Goal: Transaction & Acquisition: Register for event/course

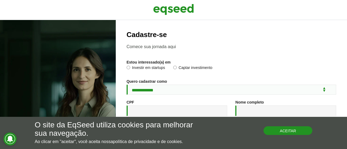
click at [290, 130] on button "Aceitar" at bounding box center [288, 131] width 49 height 9
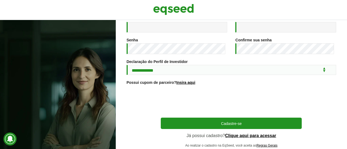
scroll to position [127, 0]
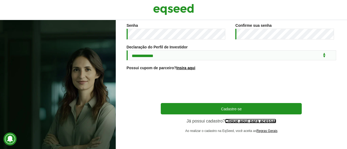
click at [238, 121] on link "Clique aqui para acessar" at bounding box center [250, 121] width 51 height 4
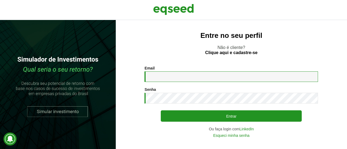
click at [173, 78] on input "Email *" at bounding box center [232, 77] width 174 height 11
type input "**********"
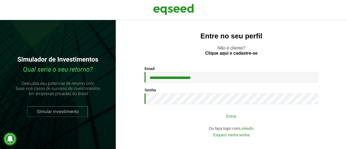
click at [231, 117] on button "Entrar" at bounding box center [231, 116] width 141 height 10
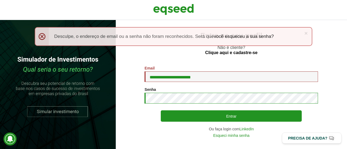
click at [161, 111] on button "Entrar" at bounding box center [231, 116] width 141 height 11
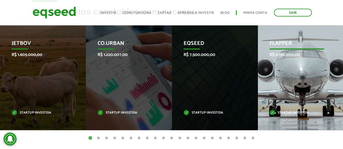
scroll to position [190, 0]
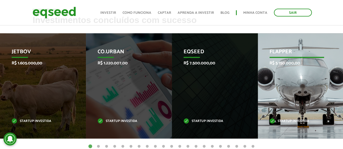
click at [284, 47] on div "Flapper R$ 5.150.000,00 Startup investida" at bounding box center [297, 85] width 78 height 105
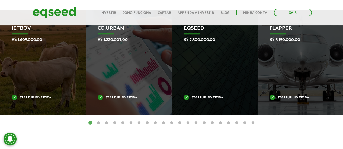
scroll to position [244, 0]
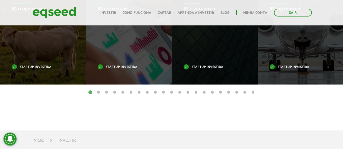
click at [98, 92] on button "2" at bounding box center [98, 92] width 5 height 5
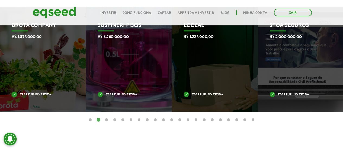
scroll to position [217, 0]
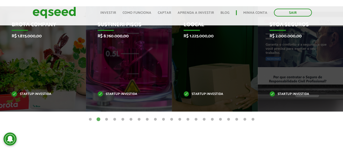
click at [90, 119] on button "1" at bounding box center [90, 119] width 5 height 5
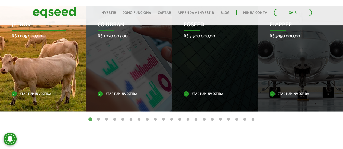
click at [53, 92] on div "JetBov R$ 1.605.000,00 Startup investida" at bounding box center [39, 58] width 78 height 105
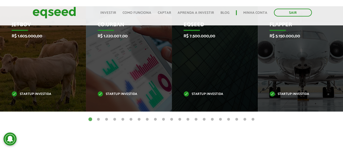
click at [245, 118] on button "20" at bounding box center [244, 119] width 5 height 5
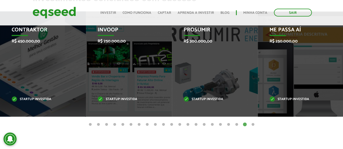
scroll to position [244, 0]
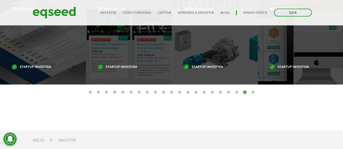
click at [195, 91] on button "14" at bounding box center [195, 92] width 5 height 5
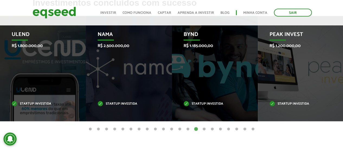
scroll to position [190, 0]
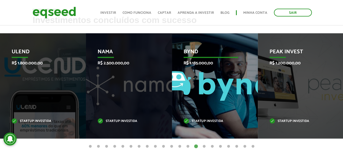
click at [191, 73] on div "Bynd R$ 1.185.000,00 Startup investida" at bounding box center [211, 85] width 78 height 105
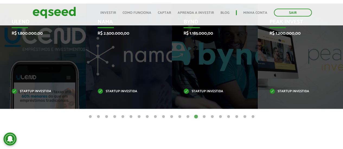
scroll to position [244, 0]
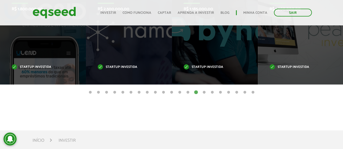
click at [190, 92] on button "13" at bounding box center [187, 92] width 5 height 5
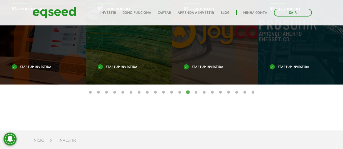
click at [172, 91] on button "11" at bounding box center [171, 92] width 5 height 5
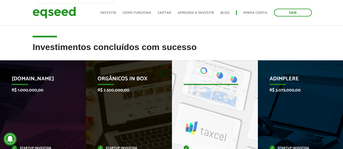
scroll to position [163, 0]
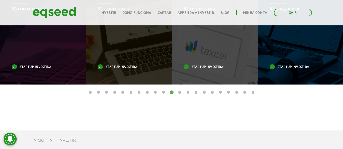
click at [149, 91] on button "8" at bounding box center [147, 92] width 5 height 5
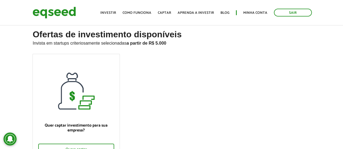
scroll to position [0, 0]
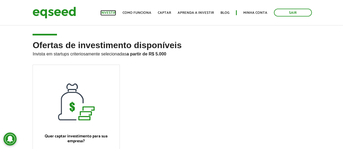
click at [112, 12] on link "Investir" at bounding box center [108, 13] width 16 height 4
click at [139, 11] on link "Como funciona" at bounding box center [137, 13] width 29 height 4
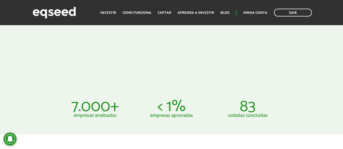
scroll to position [298, 0]
